Goal: Transaction & Acquisition: Book appointment/travel/reservation

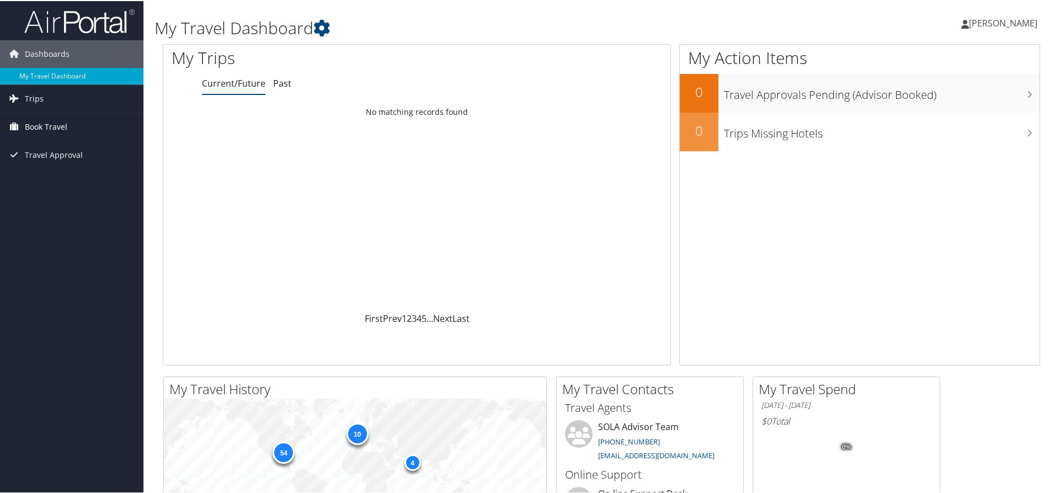
click at [54, 123] on span "Book Travel" at bounding box center [46, 126] width 43 height 28
click at [62, 164] on link "Book/Manage Online Trips" at bounding box center [72, 164] width 144 height 17
